Goal: Transaction & Acquisition: Purchase product/service

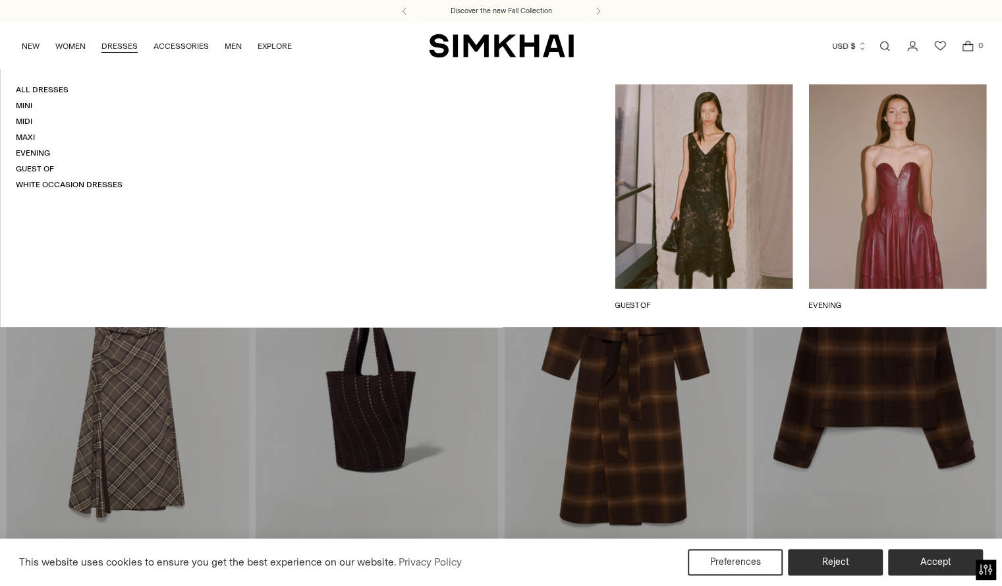
click at [120, 44] on link "DRESSES" at bounding box center [119, 46] width 36 height 29
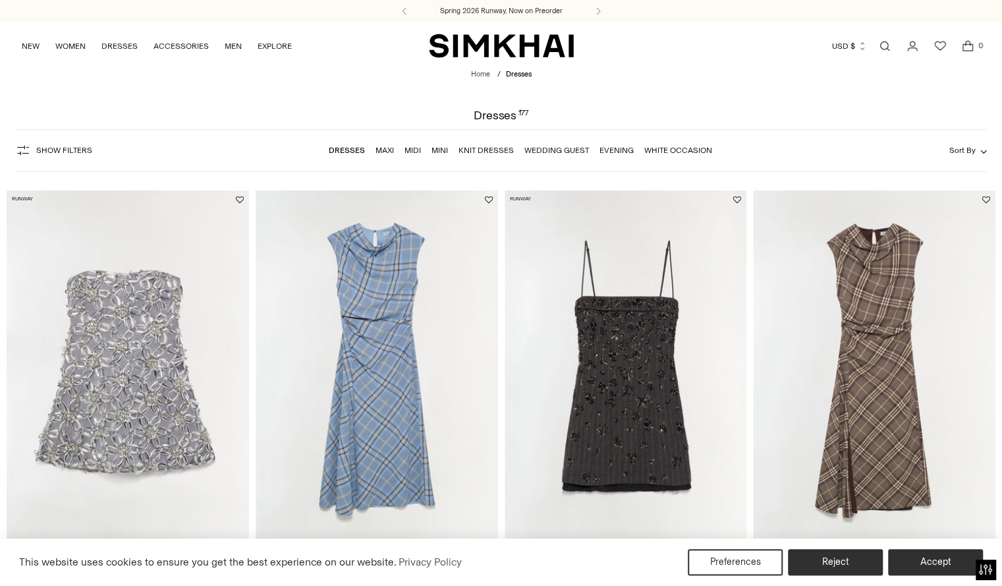
click at [36, 152] on span "Show Filters" at bounding box center [64, 150] width 56 height 9
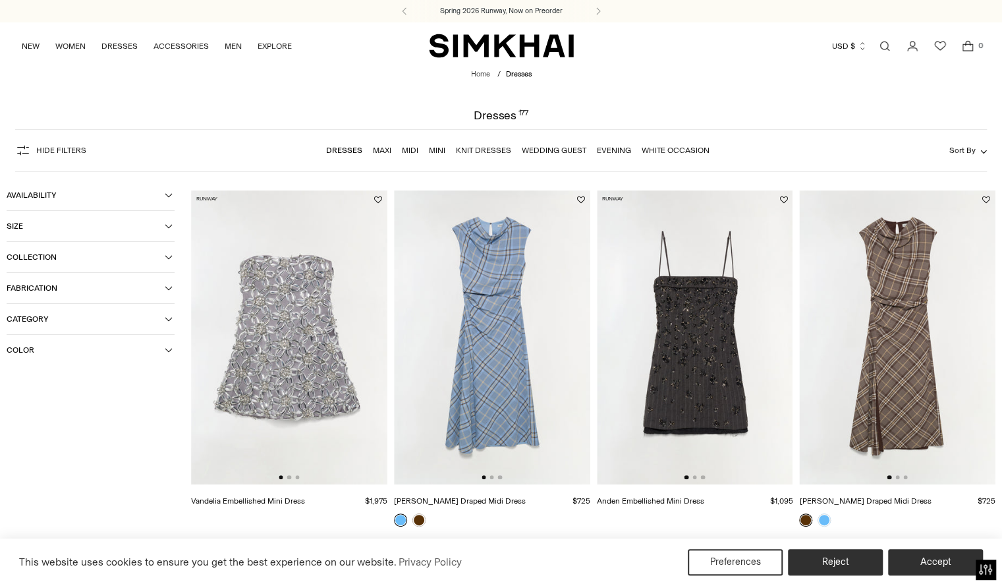
click at [48, 262] on span "Collection" at bounding box center [86, 256] width 158 height 9
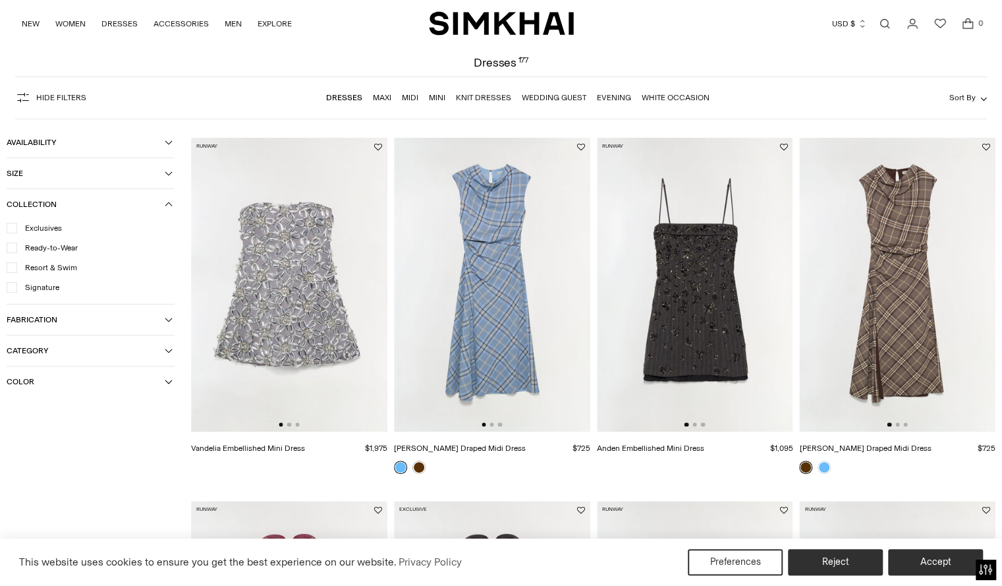
scroll to position [51, 0]
click at [973, 106] on button "Sort By" at bounding box center [968, 99] width 38 height 14
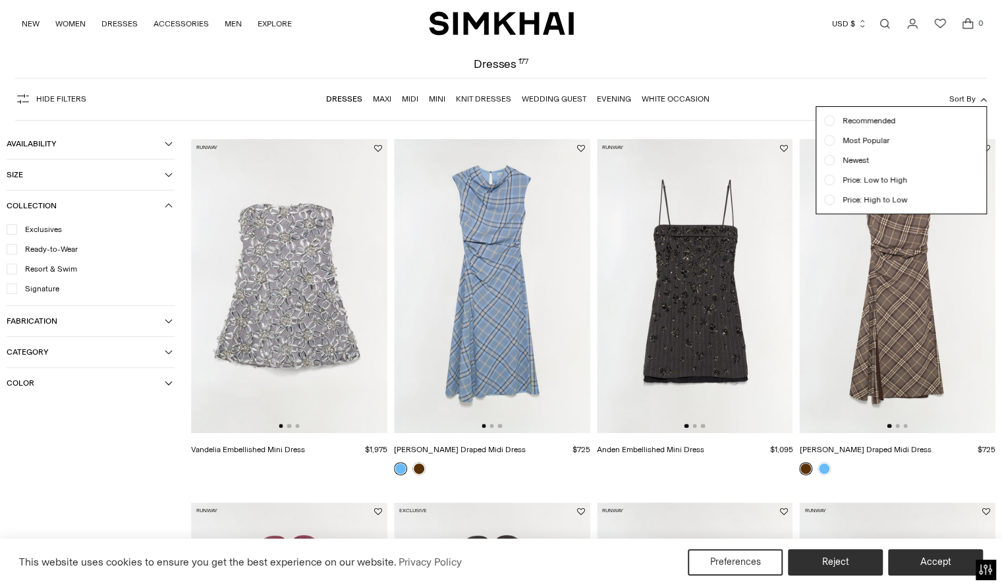
click at [858, 162] on span "Newest" at bounding box center [852, 160] width 34 height 12
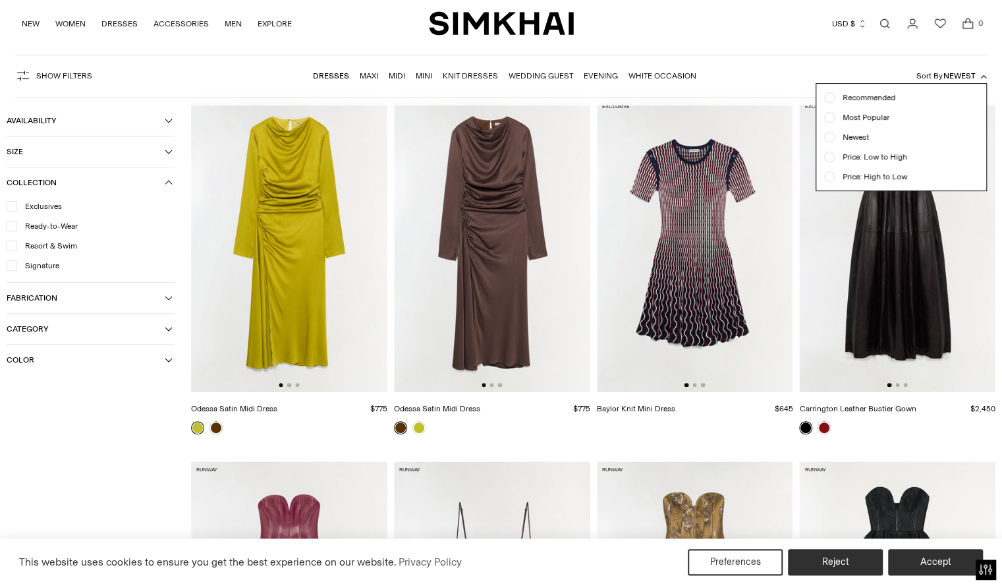
scroll to position [98, 0]
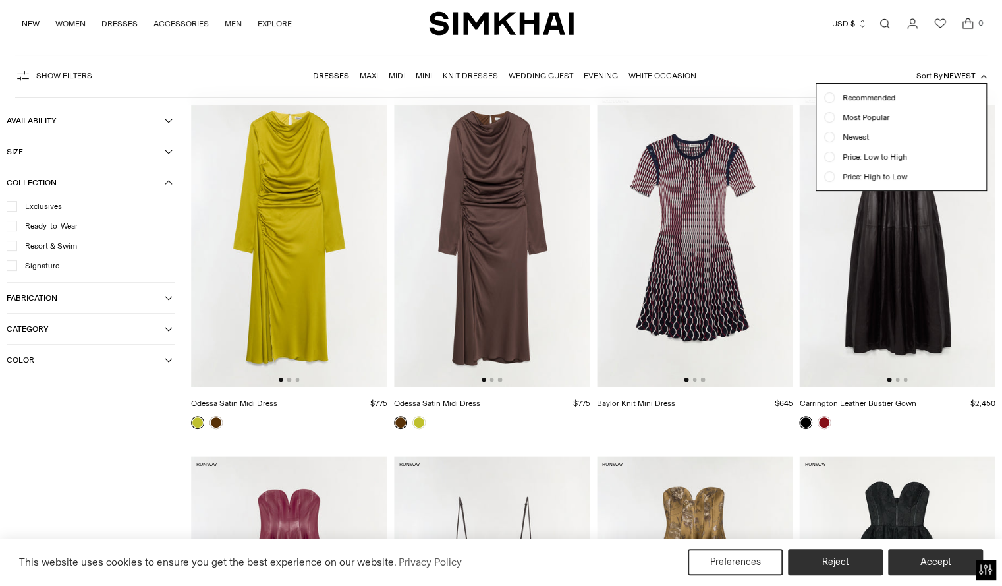
click at [734, 43] on div "NEW WOMEN New Arrivals Shop All Spring 2026 Preorder Fall 2025 Best Sellers Exc…" at bounding box center [501, 23] width 960 height 47
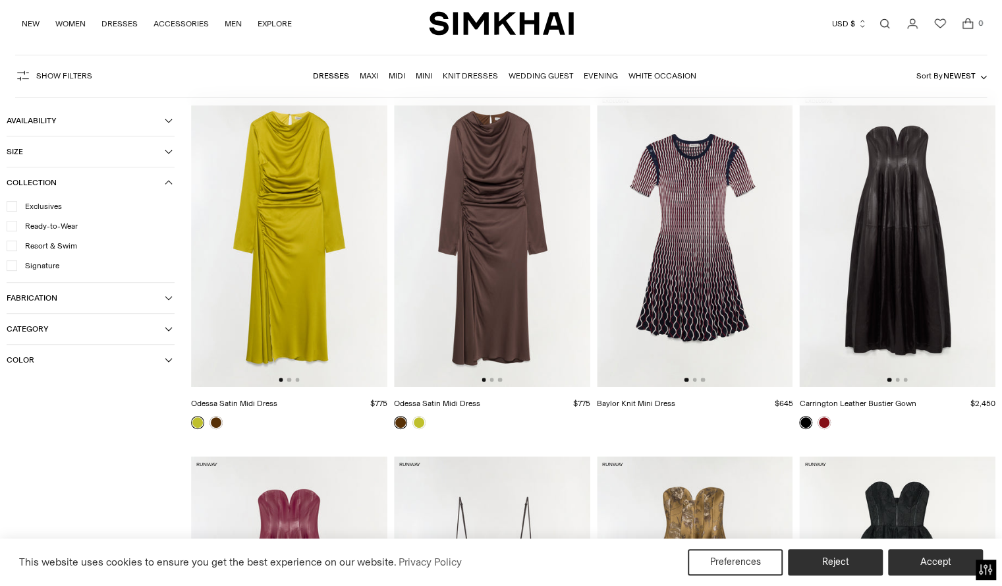
drag, startPoint x: 744, startPoint y: 40, endPoint x: 924, endPoint y: 46, distance: 180.6
click at [924, 46] on div "NEW WOMEN New Arrivals Shop All Spring 2026 Preorder Fall 2025 Best Sellers Exc…" at bounding box center [501, 23] width 960 height 47
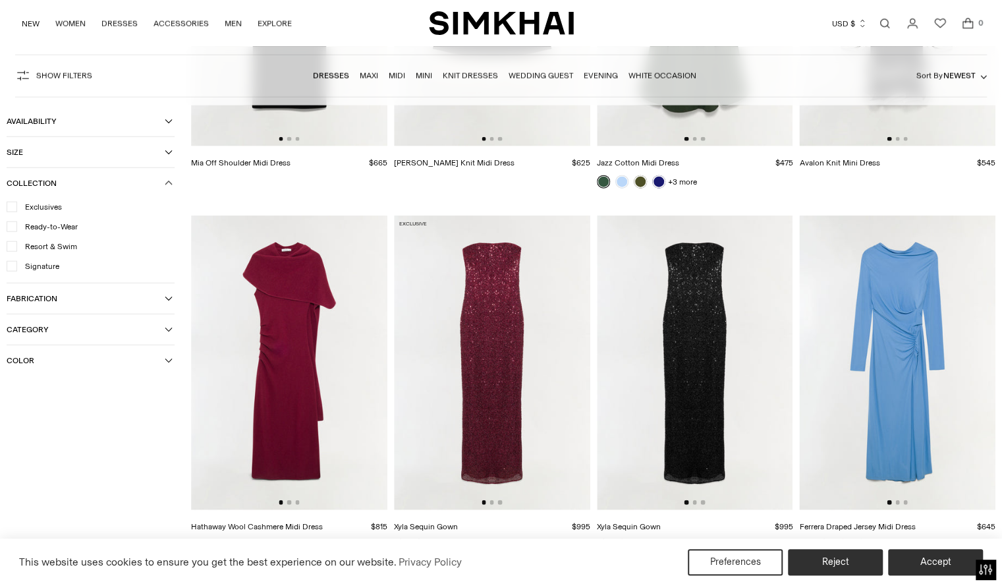
scroll to position [1819, 0]
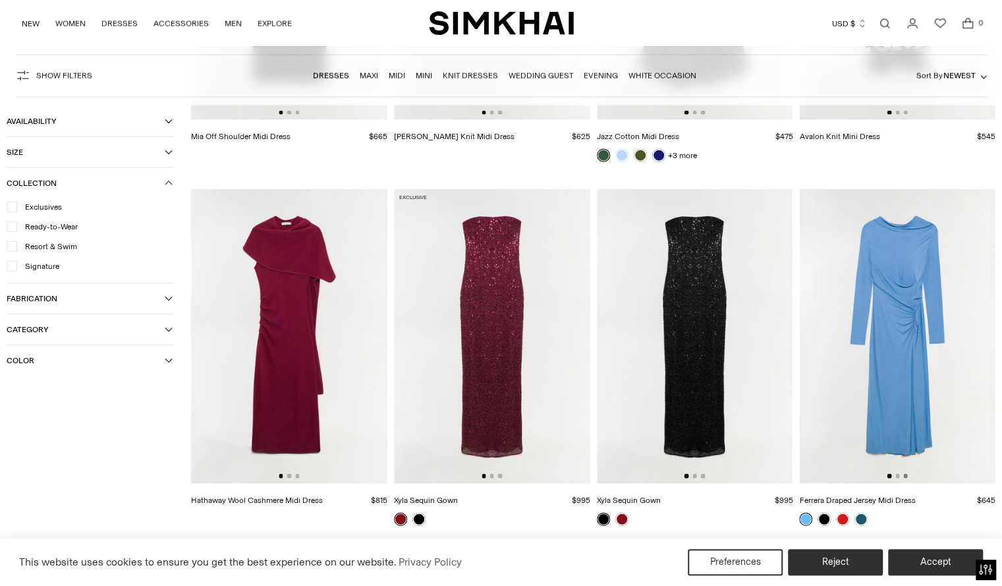
click at [907, 474] on button "Go to slide 3" at bounding box center [905, 476] width 4 height 4
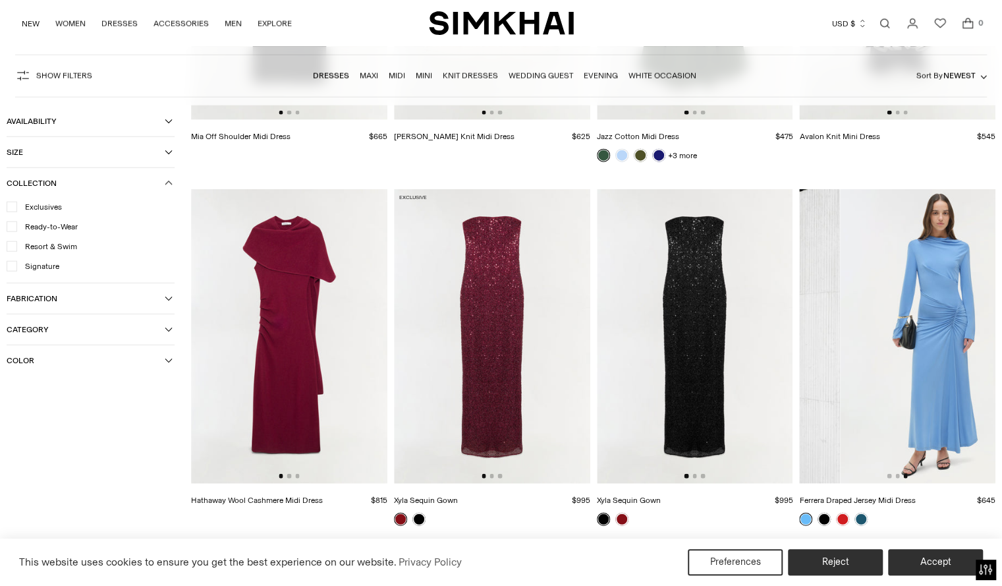
scroll to position [0, 392]
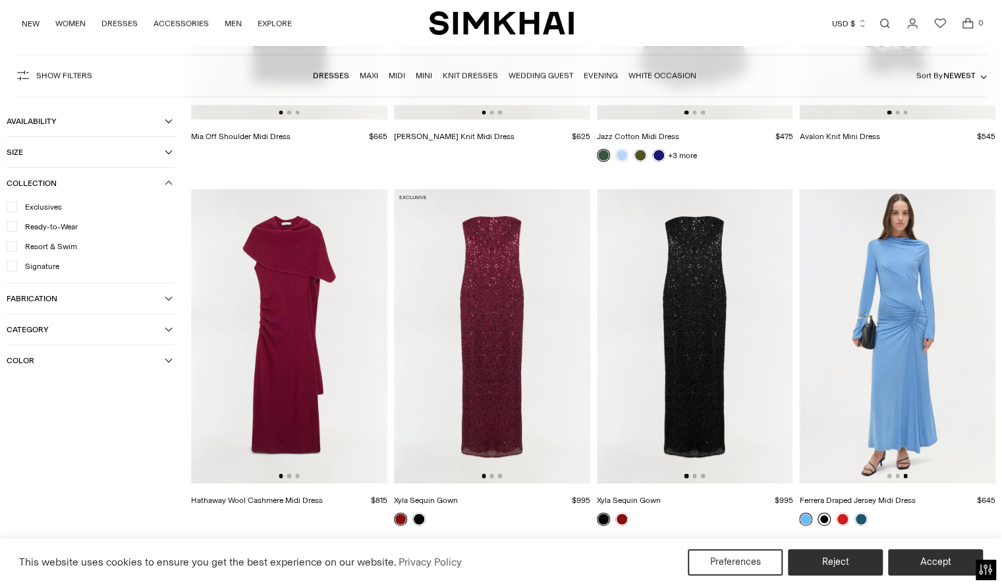
click at [820, 519] on link at bounding box center [824, 519] width 13 height 13
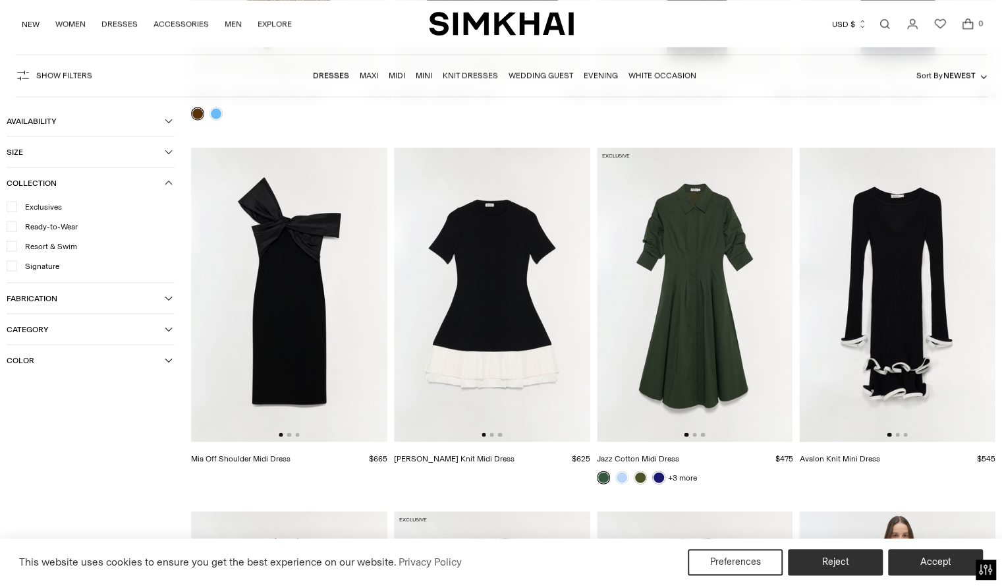
scroll to position [1497, 0]
click at [296, 438] on img at bounding box center [289, 294] width 196 height 295
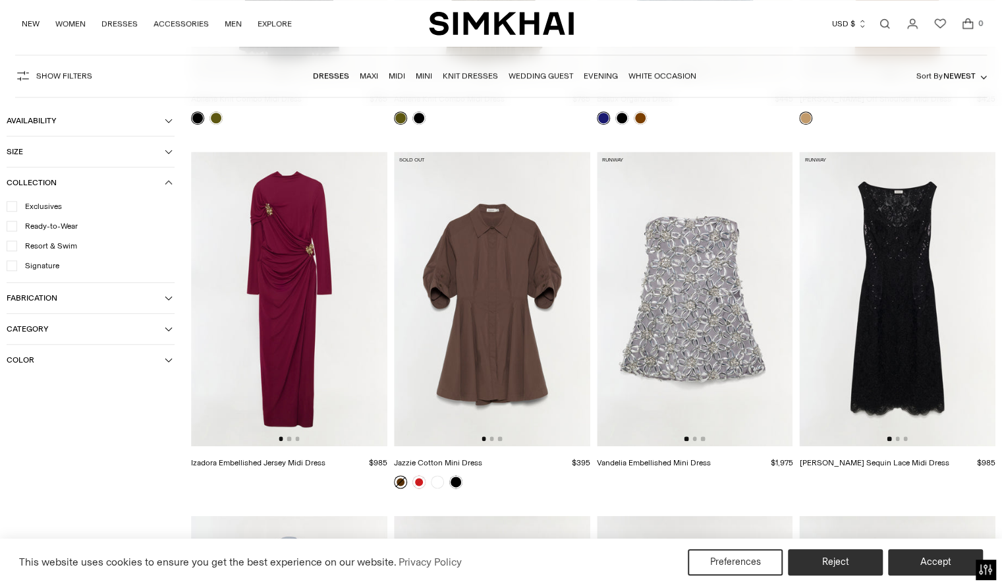
scroll to position [3686, 0]
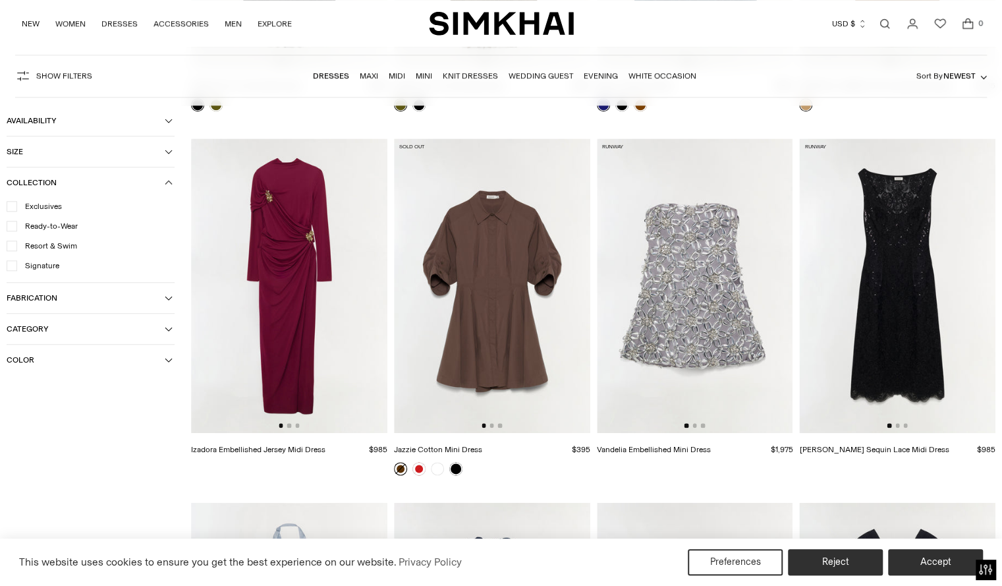
click at [906, 311] on img at bounding box center [897, 285] width 196 height 295
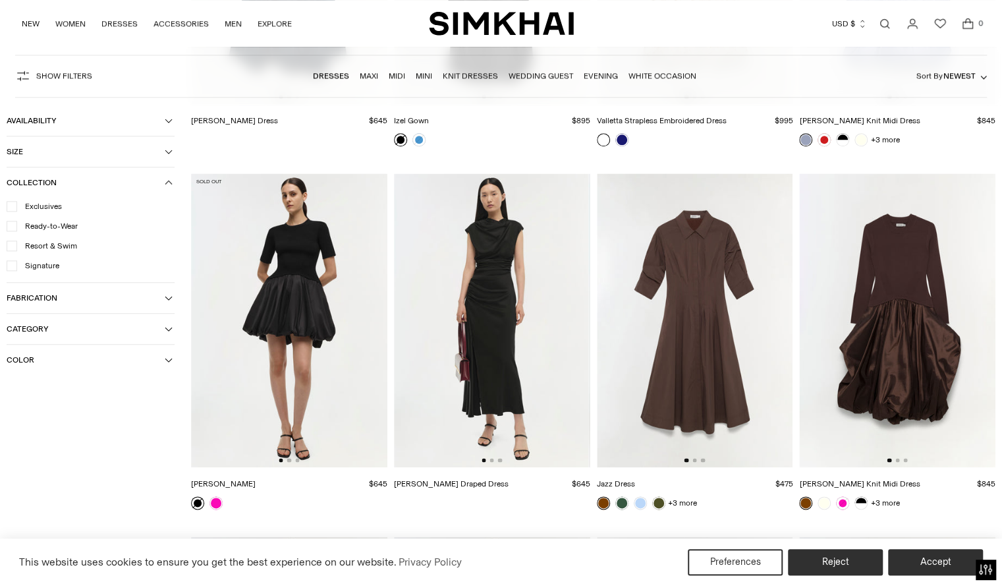
scroll to position [0, 0]
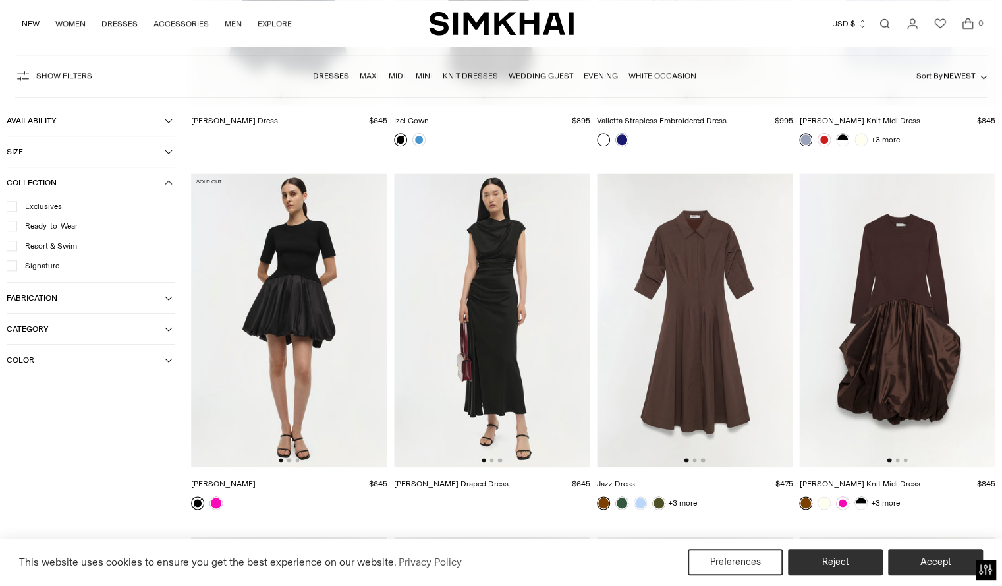
click at [491, 244] on img at bounding box center [492, 320] width 196 height 295
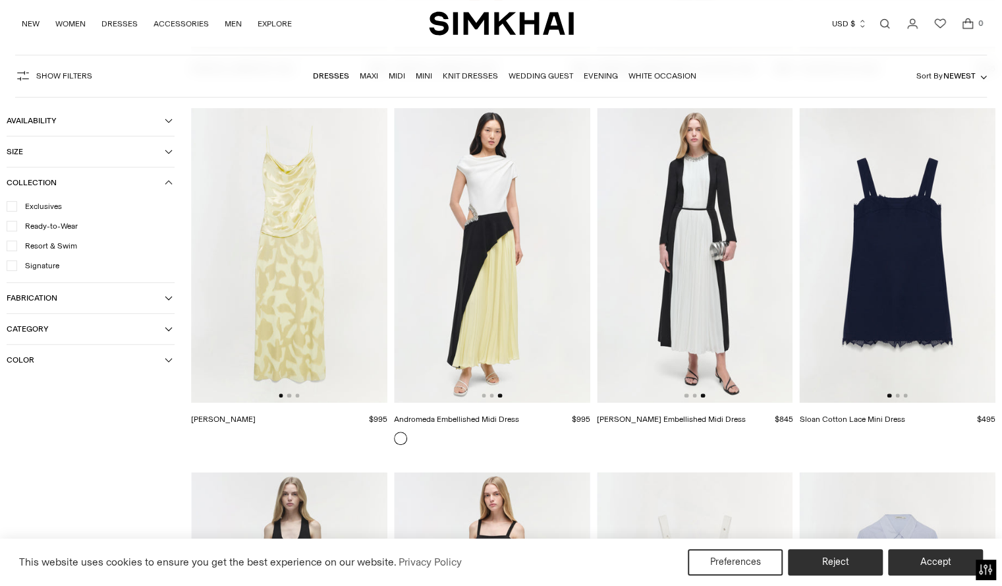
scroll to position [6247, 0]
click at [705, 246] on img at bounding box center [695, 256] width 196 height 295
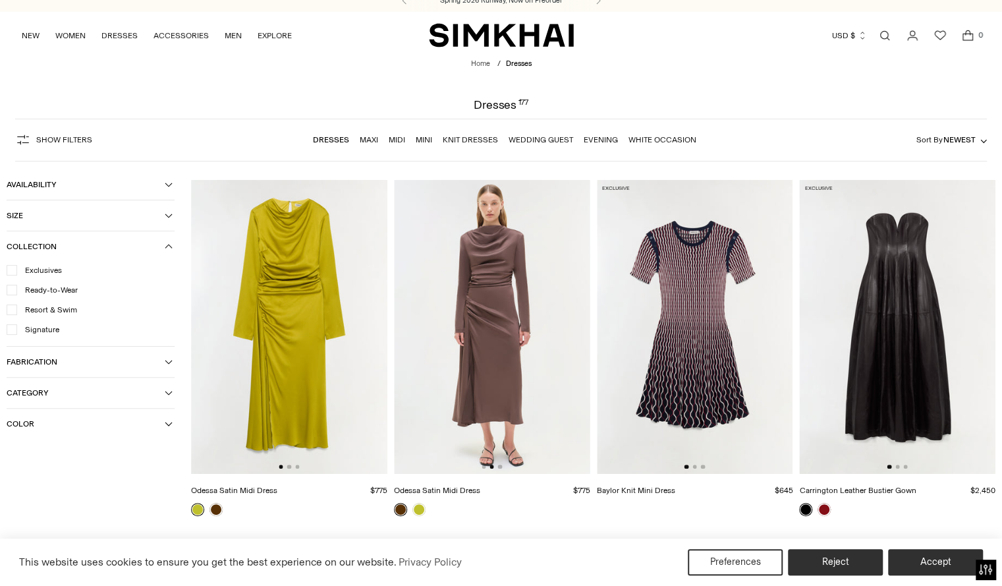
scroll to position [0, 0]
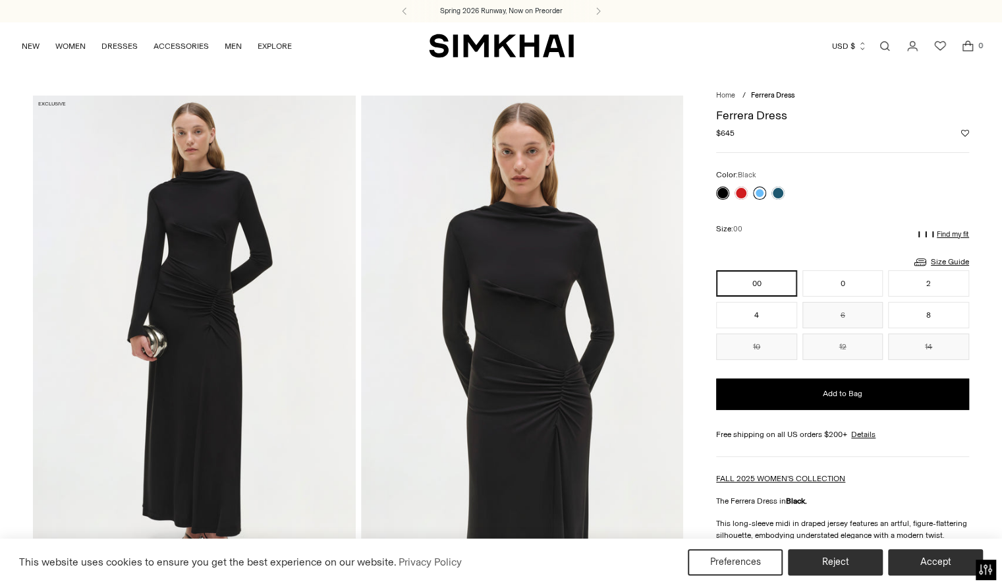
click at [759, 190] on link at bounding box center [759, 192] width 13 height 13
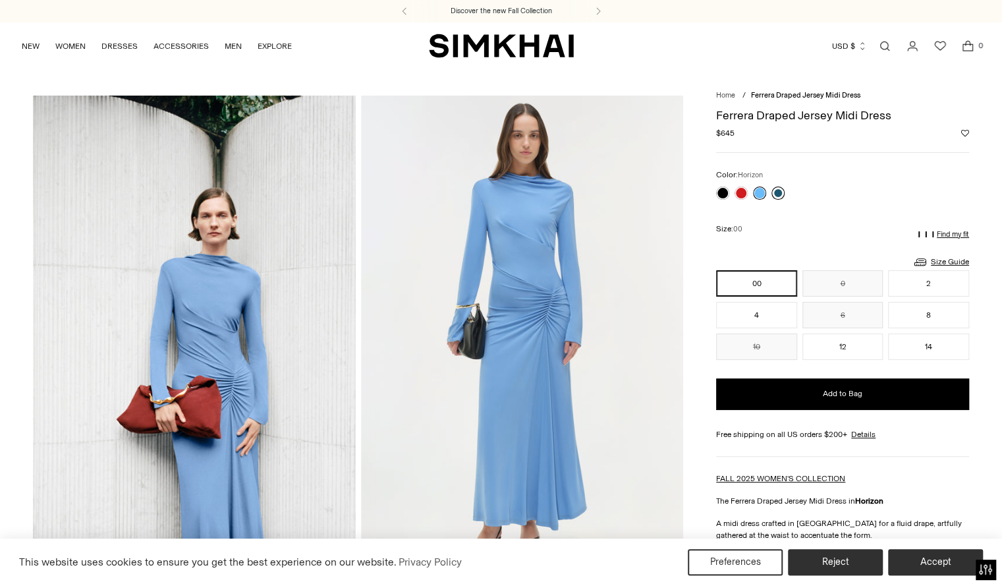
click at [779, 190] on link at bounding box center [778, 192] width 13 height 13
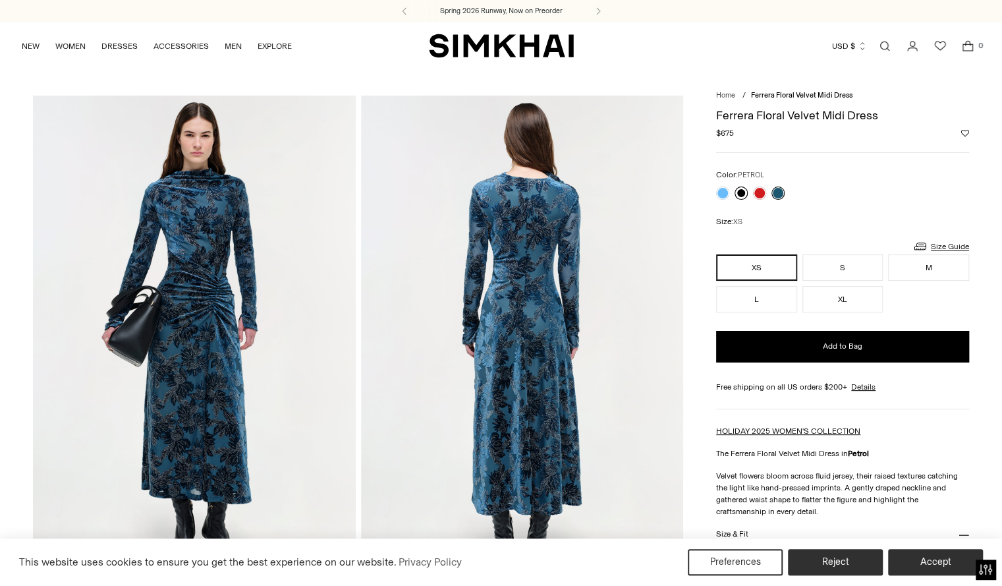
click at [743, 195] on link at bounding box center [741, 192] width 13 height 13
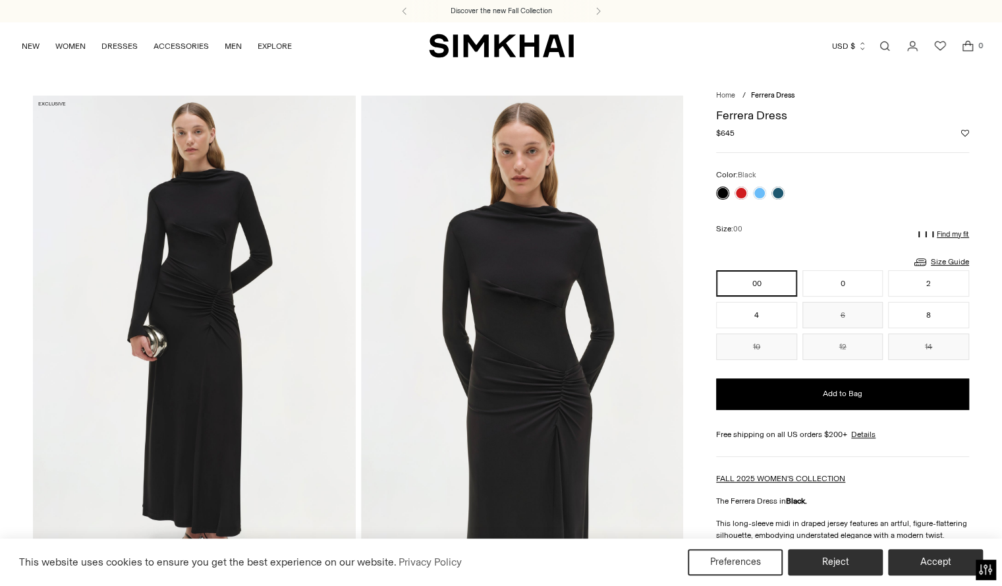
click at [759, 192] on link at bounding box center [759, 192] width 13 height 13
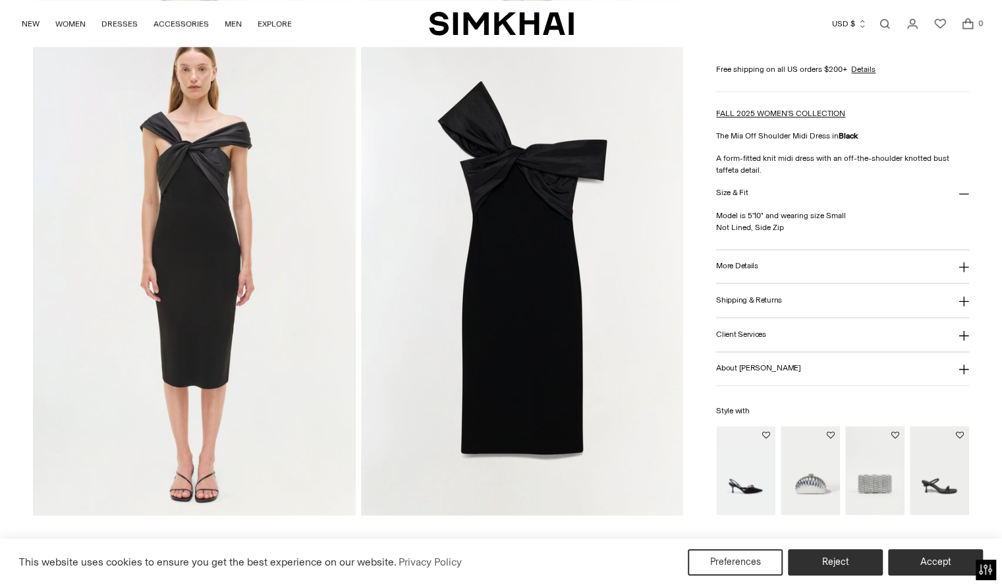
scroll to position [1044, 0]
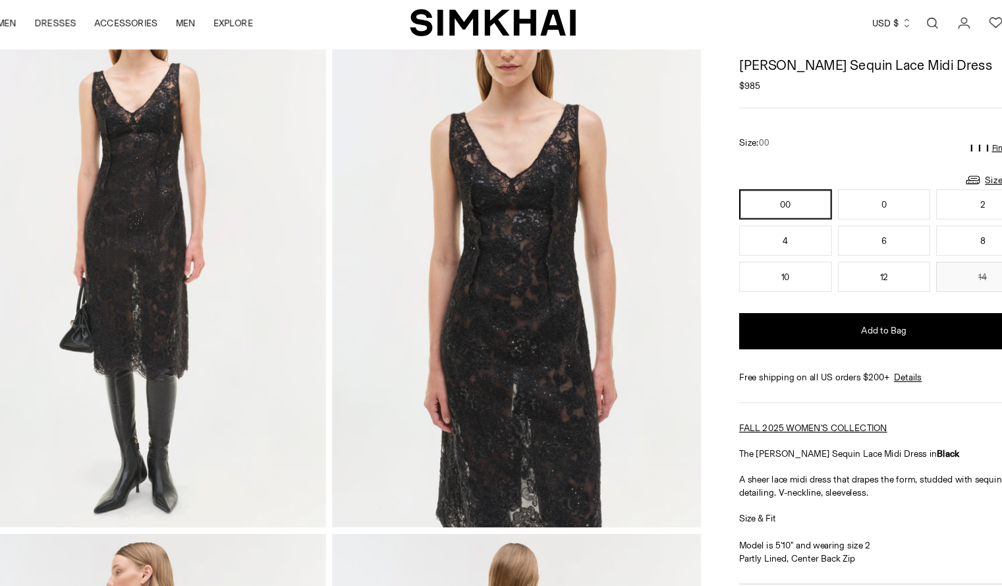
scroll to position [116, 0]
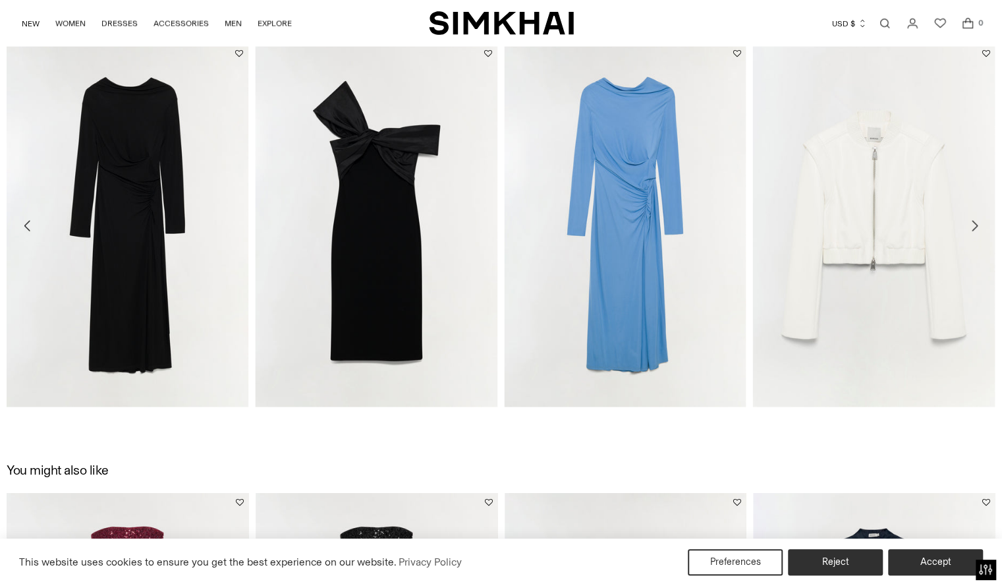
scroll to position [1582, 0]
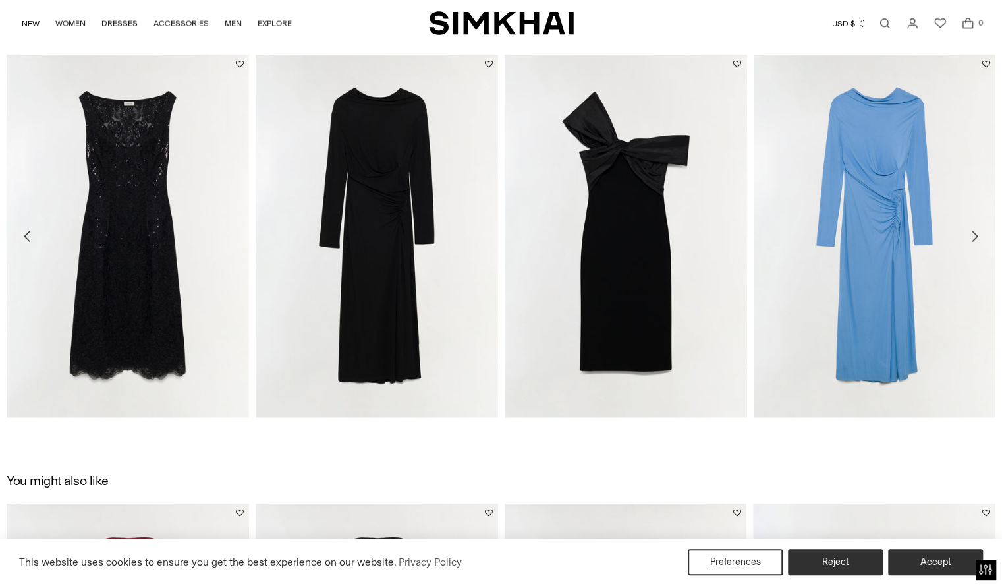
click at [0, 0] on img at bounding box center [0, 0] width 0 height 0
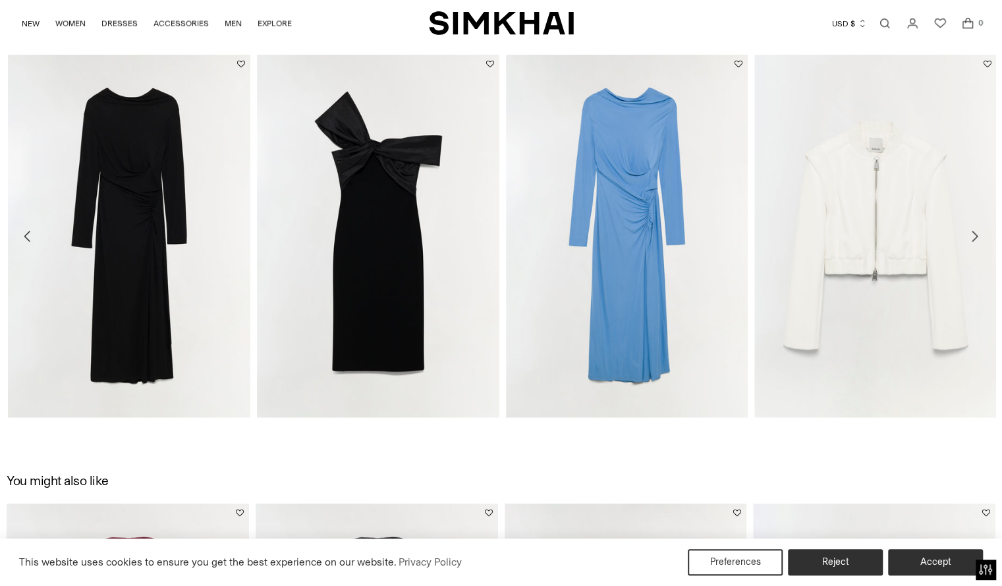
click at [0, 0] on img at bounding box center [0, 0] width 0 height 0
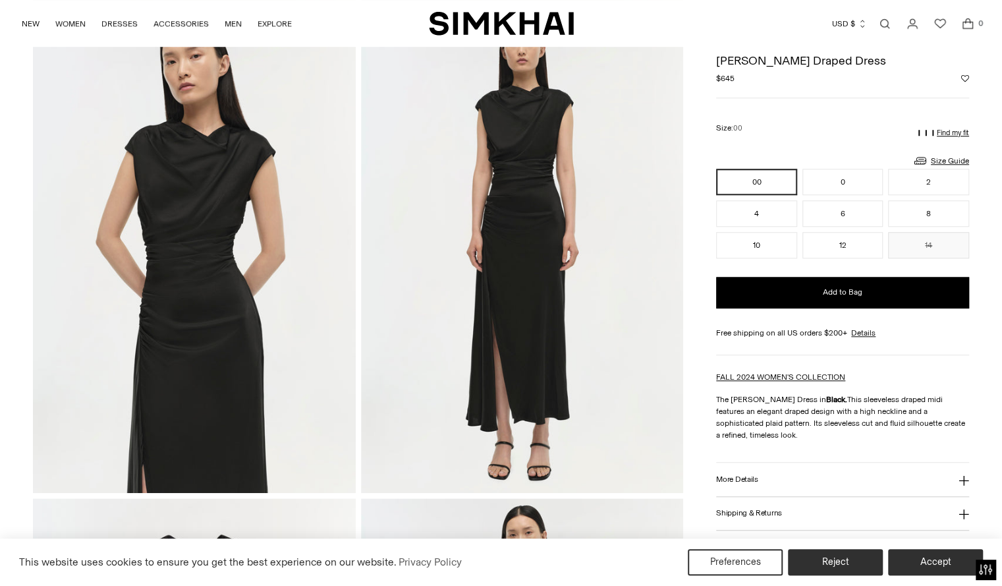
scroll to position [573, 0]
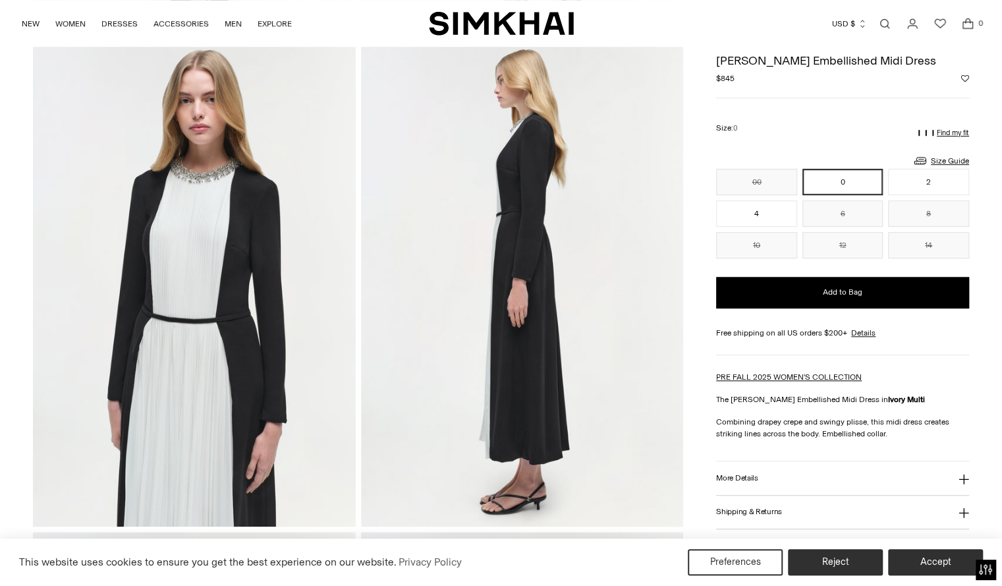
scroll to position [540, 0]
